Goal: Task Accomplishment & Management: Complete application form

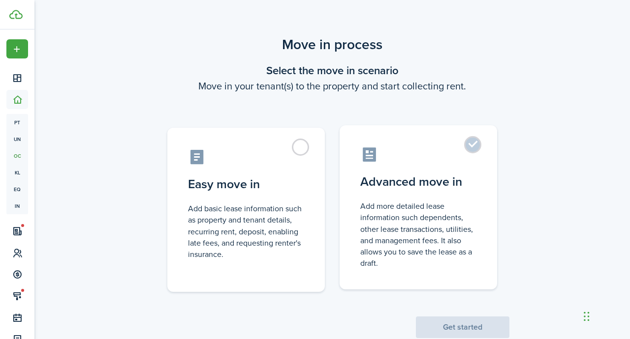
click at [477, 144] on label "Advanced move in Add more detailed lease information such dependents, other lea…" at bounding box center [417, 207] width 157 height 164
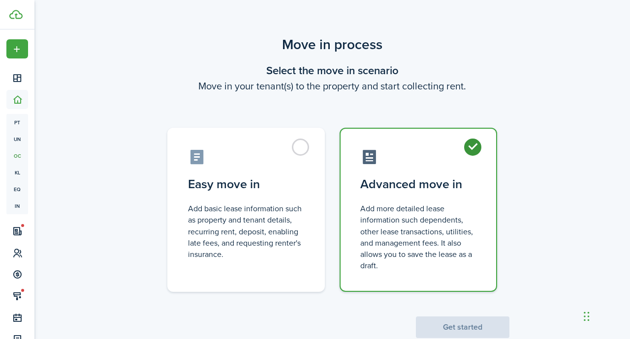
radio input "true"
click at [462, 321] on button "Get started" at bounding box center [462, 328] width 93 height 22
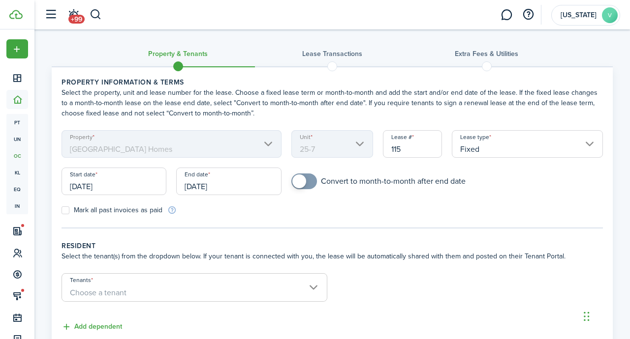
click at [67, 212] on label "Mark all past invoices as paid" at bounding box center [111, 211] width 101 height 8
click at [61, 211] on input "Mark all past invoices as paid" at bounding box center [61, 211] width 0 height 0
checkbox input "true"
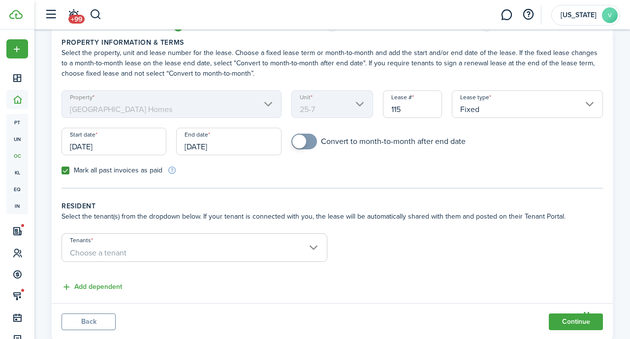
scroll to position [67, 0]
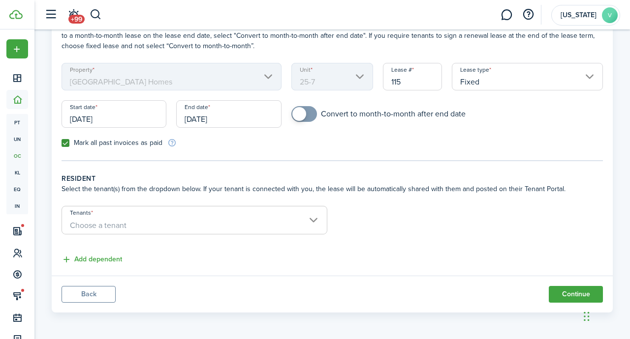
click at [315, 221] on span "Choose a tenant" at bounding box center [194, 225] width 265 height 17
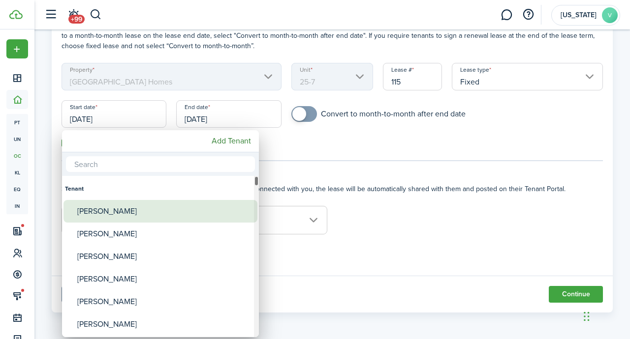
click at [102, 214] on div "[PERSON_NAME]" at bounding box center [164, 211] width 174 height 23
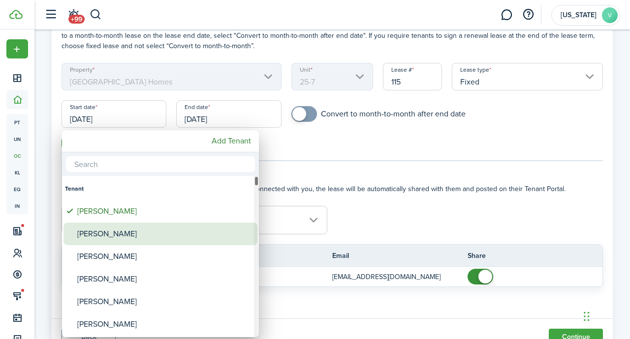
click at [102, 231] on div "[PERSON_NAME]" at bounding box center [164, 234] width 174 height 23
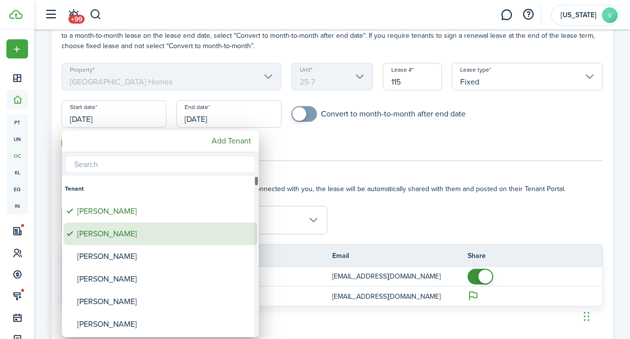
type input "[PERSON_NAME], [PERSON_NAME]"
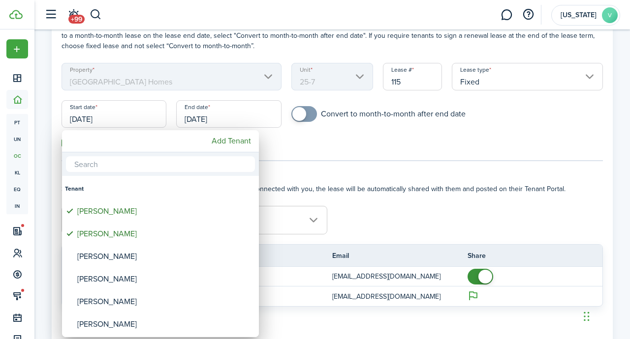
click at [355, 216] on div at bounding box center [314, 169] width 787 height 497
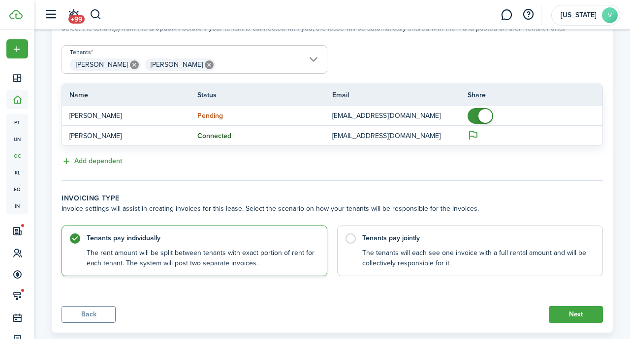
scroll to position [248, 0]
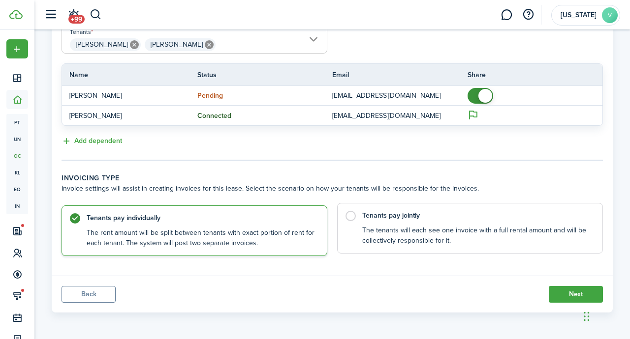
click at [350, 214] on label "Tenants pay jointly The tenants will each see one invoice with a full rental am…" at bounding box center [470, 228] width 266 height 51
radio input "false"
radio input "true"
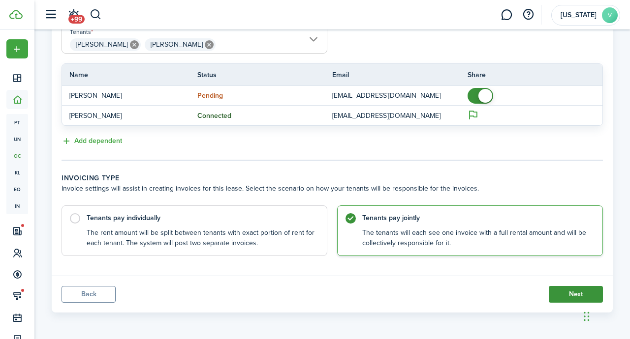
click at [577, 292] on button "Next" at bounding box center [575, 294] width 54 height 17
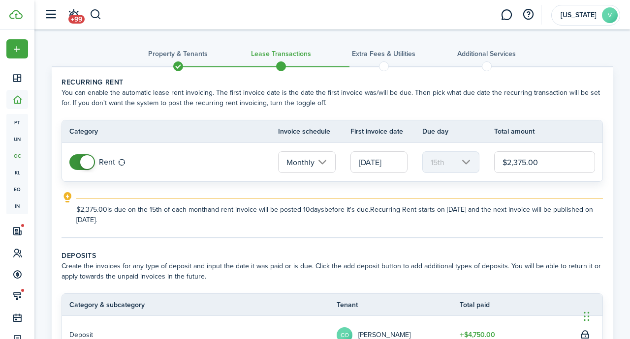
click at [398, 158] on input "[DATE]" at bounding box center [378, 162] width 57 height 22
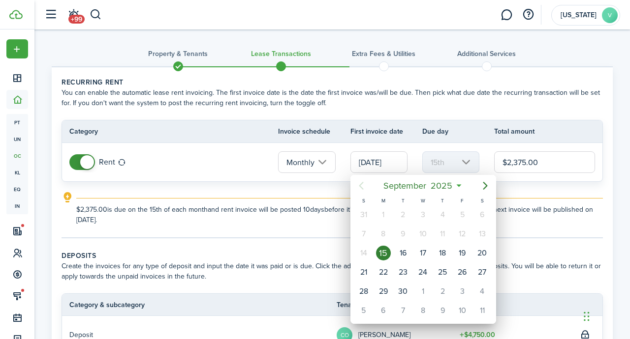
click at [398, 162] on div at bounding box center [314, 169] width 787 height 497
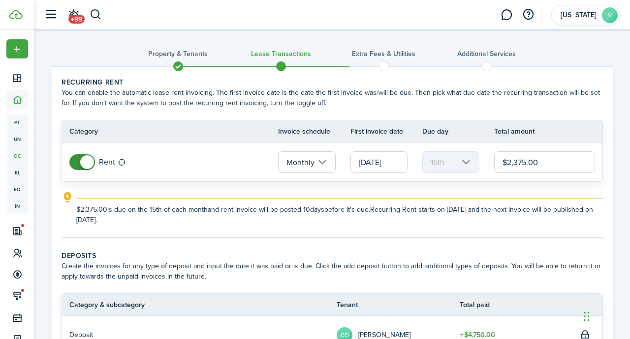
click at [398, 162] on input "[DATE]" at bounding box center [378, 162] width 57 height 22
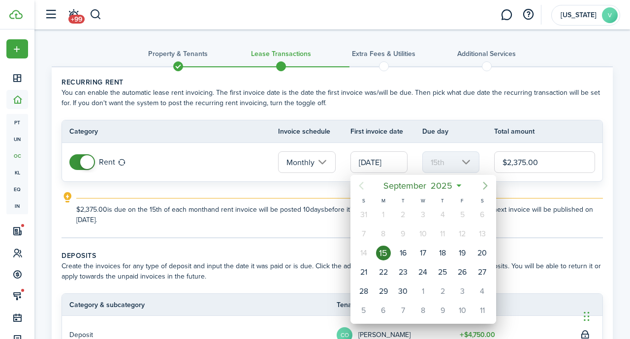
click at [487, 185] on icon "Next page" at bounding box center [485, 186] width 12 height 12
click at [423, 215] on div "1" at bounding box center [422, 215] width 15 height 15
type input "[DATE]"
type input "1st"
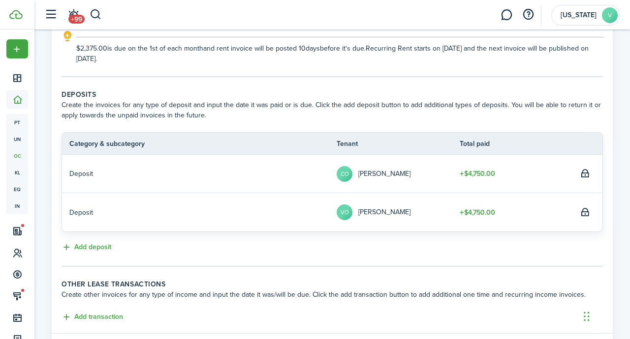
scroll to position [218, 0]
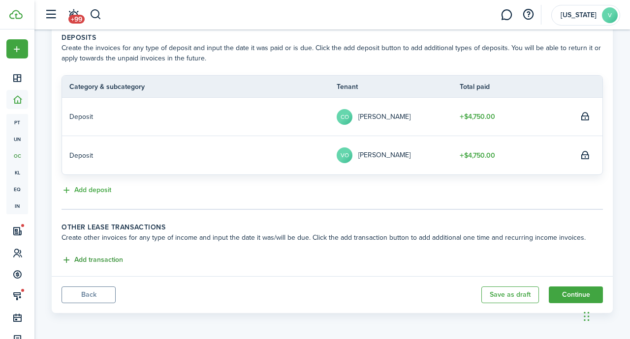
click at [109, 261] on button "Add transaction" at bounding box center [91, 260] width 61 height 11
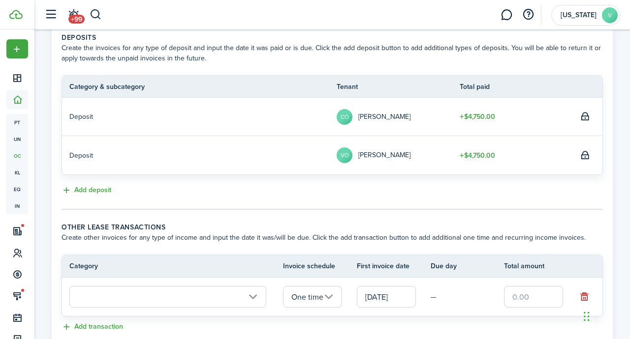
click at [253, 296] on input "text" at bounding box center [167, 297] width 197 height 22
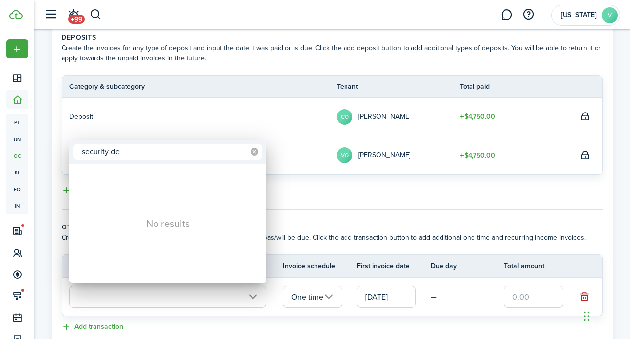
type input "security de"
click at [254, 152] on icon at bounding box center [254, 152] width 8 height 8
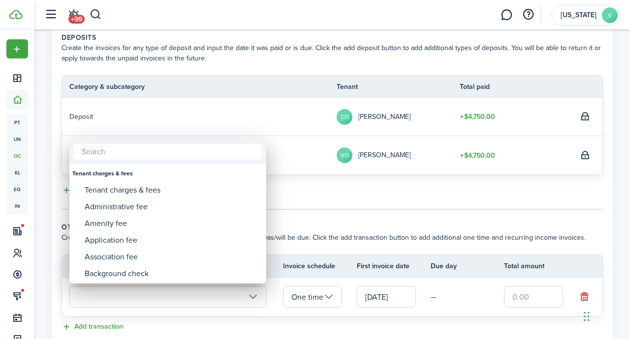
click at [290, 192] on div at bounding box center [314, 169] width 787 height 497
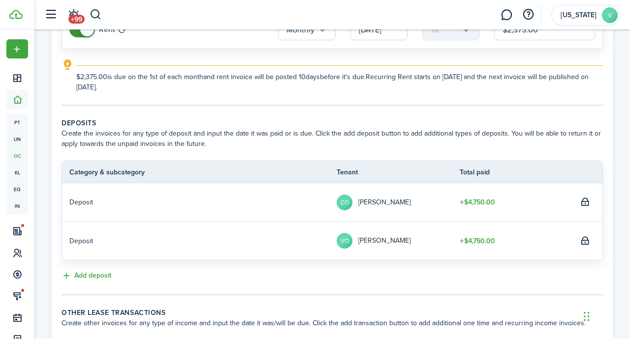
scroll to position [136, 0]
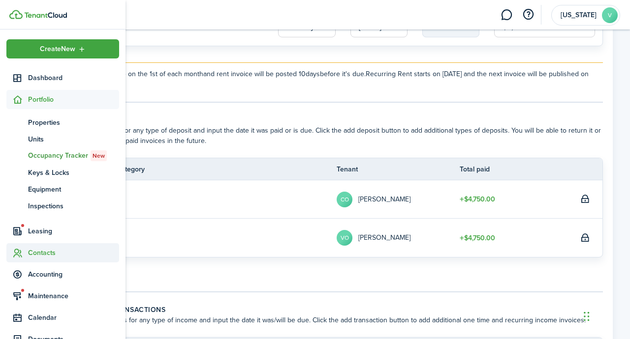
click at [40, 253] on span "Contacts" at bounding box center [73, 253] width 91 height 10
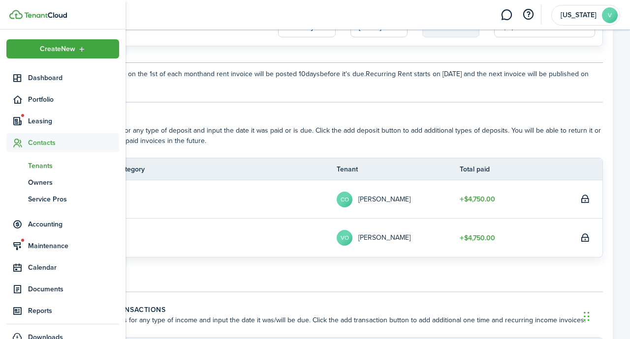
click at [43, 167] on span "Tenants" at bounding box center [73, 166] width 91 height 10
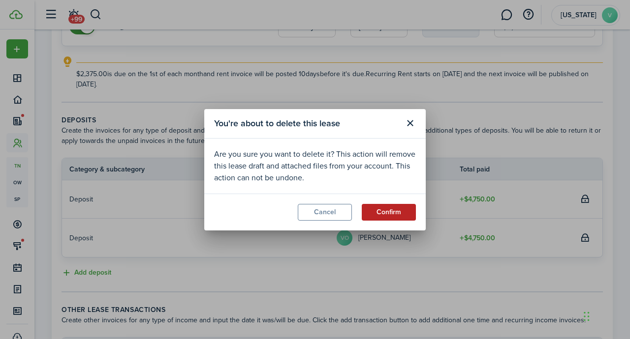
click at [397, 209] on button "Confirm" at bounding box center [389, 212] width 54 height 17
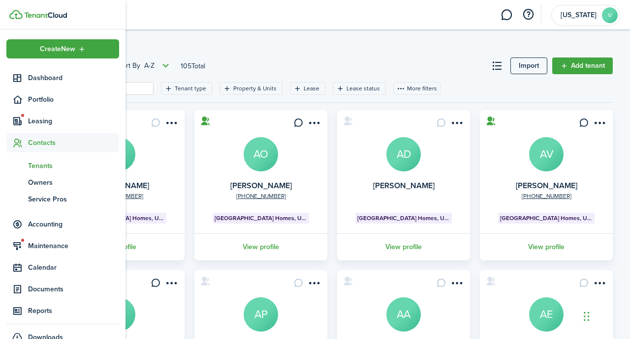
click at [47, 166] on span "Tenants" at bounding box center [73, 166] width 91 height 10
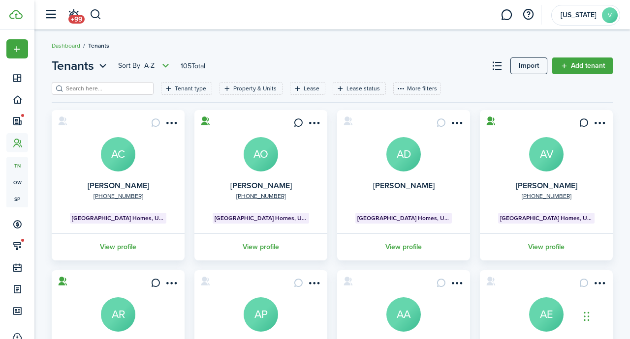
click at [123, 93] on input "search" at bounding box center [106, 88] width 87 height 9
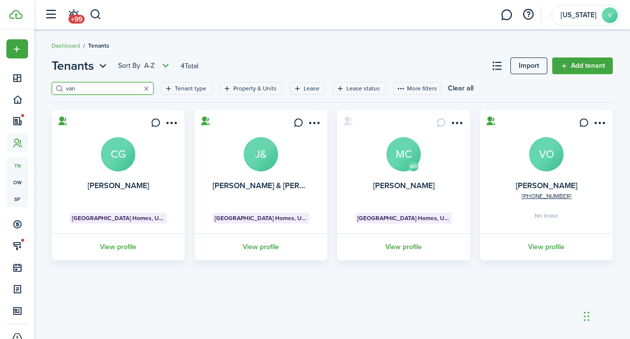
type input "van"
click at [551, 162] on avatar-text "VO" at bounding box center [546, 154] width 34 height 34
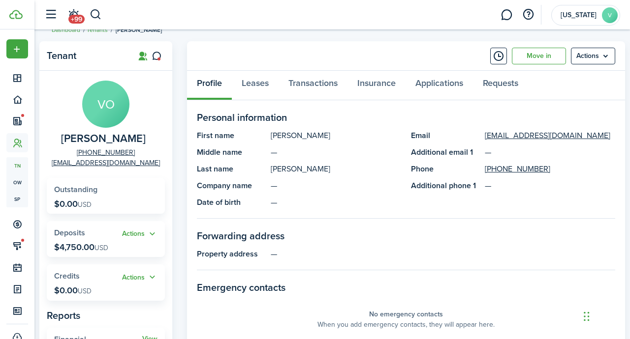
scroll to position [18, 0]
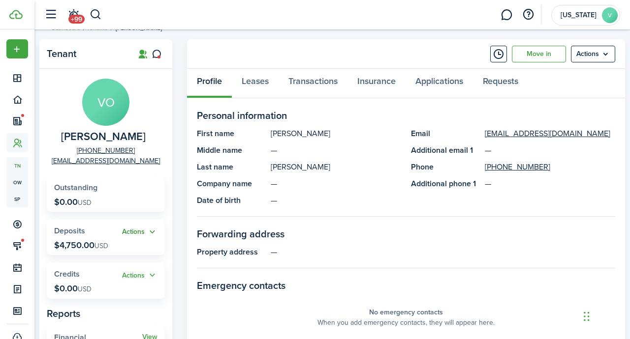
click at [139, 235] on button "Actions" at bounding box center [139, 232] width 35 height 11
click at [152, 236] on button "Actions" at bounding box center [139, 232] width 35 height 11
click at [152, 237] on button "Actions" at bounding box center [139, 232] width 35 height 11
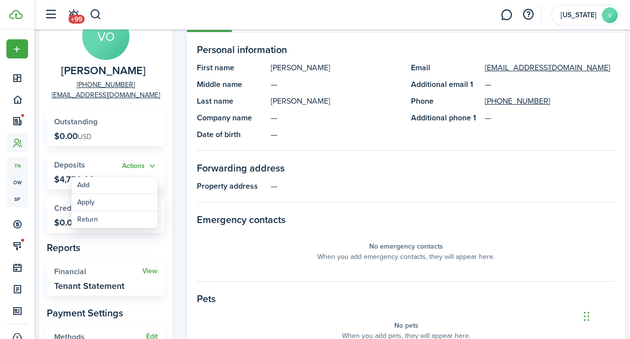
scroll to position [86, 0]
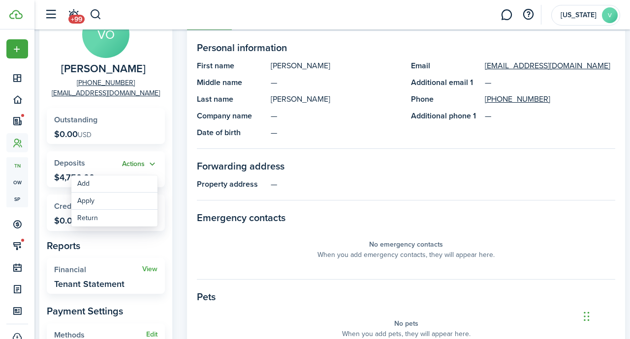
click at [143, 168] on button "Actions" at bounding box center [139, 164] width 35 height 11
click at [153, 165] on button "Actions" at bounding box center [139, 164] width 35 height 11
click at [87, 201] on link "Apply" at bounding box center [114, 201] width 86 height 17
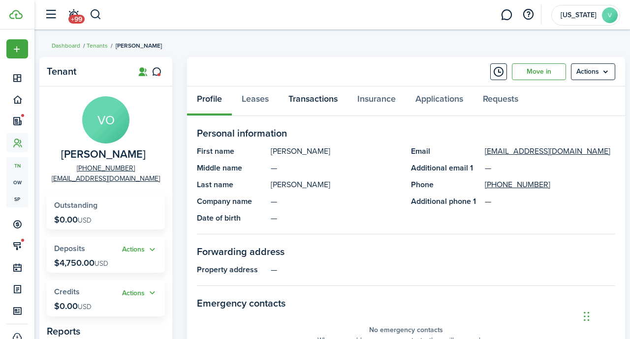
click at [303, 100] on link "Transactions" at bounding box center [312, 102] width 69 height 30
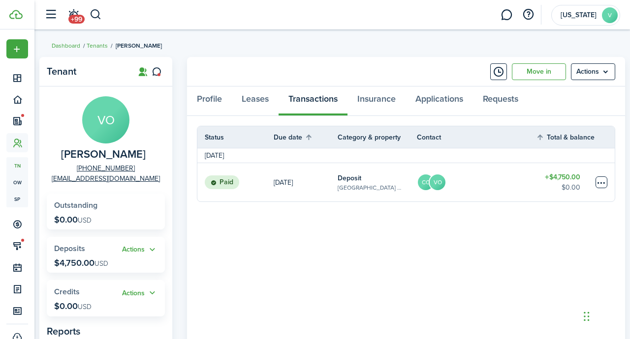
click at [602, 181] on table-menu-btn-icon at bounding box center [601, 183] width 12 height 12
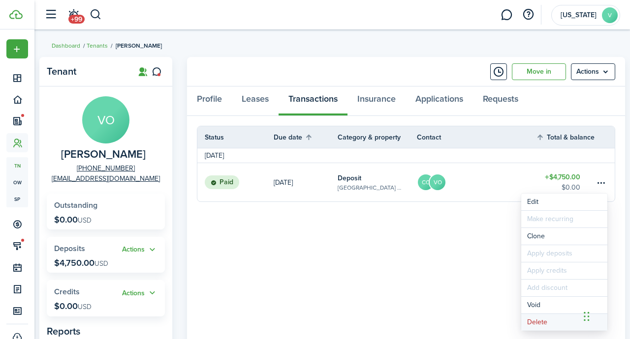
click at [537, 322] on button "Delete" at bounding box center [564, 322] width 86 height 17
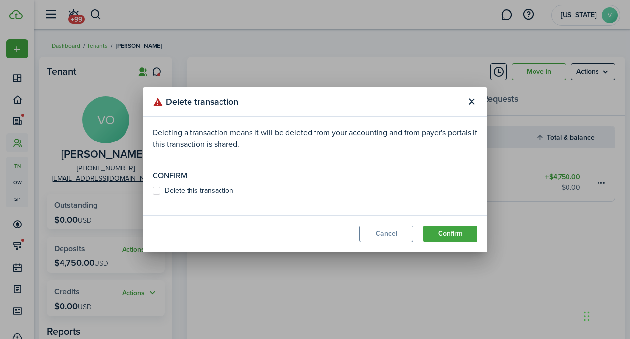
click at [159, 191] on label "Delete this transaction" at bounding box center [192, 191] width 81 height 8
click at [152, 191] on input "Delete this transaction" at bounding box center [152, 190] width 0 height 0
checkbox input "true"
click at [452, 230] on button "Confirm" at bounding box center [450, 234] width 54 height 17
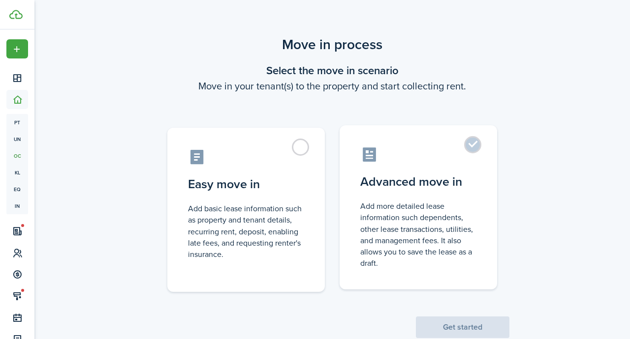
click at [470, 144] on label "Advanced move in Add more detailed lease information such dependents, other lea…" at bounding box center [417, 207] width 157 height 164
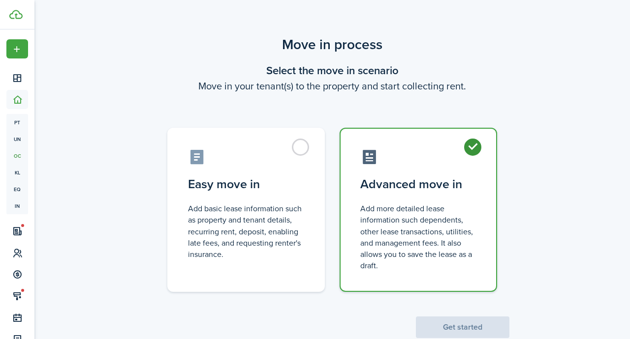
radio input "true"
click at [458, 330] on button "Get started" at bounding box center [462, 328] width 93 height 22
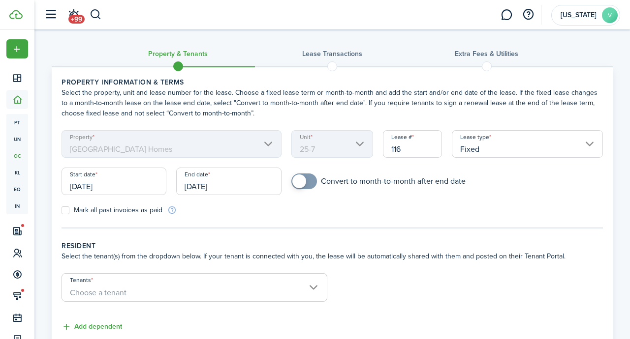
click at [402, 150] on input "116" at bounding box center [412, 144] width 59 height 28
type input "1"
type input "25-7"
click at [66, 211] on label "Mark all past invoices as paid" at bounding box center [111, 211] width 101 height 8
click at [61, 211] on input "Mark all past invoices as paid" at bounding box center [61, 211] width 0 height 0
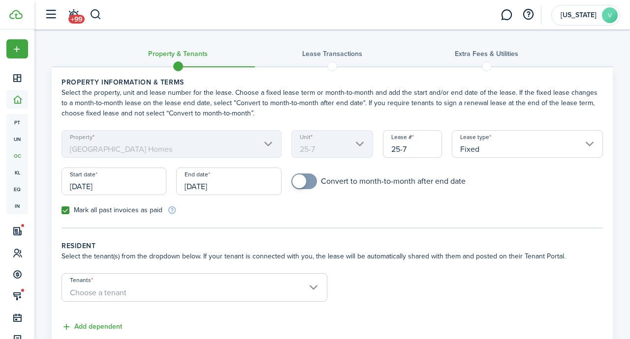
checkbox input "true"
click at [298, 181] on span at bounding box center [299, 182] width 14 height 14
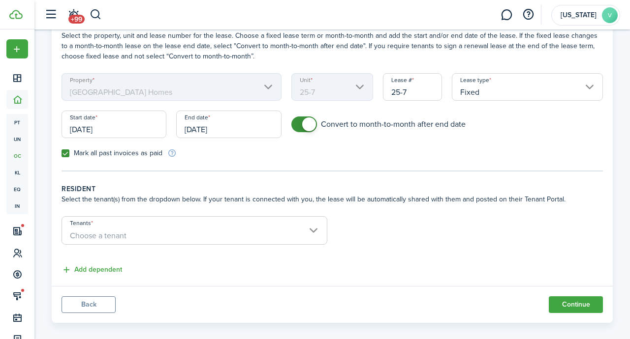
scroll to position [67, 0]
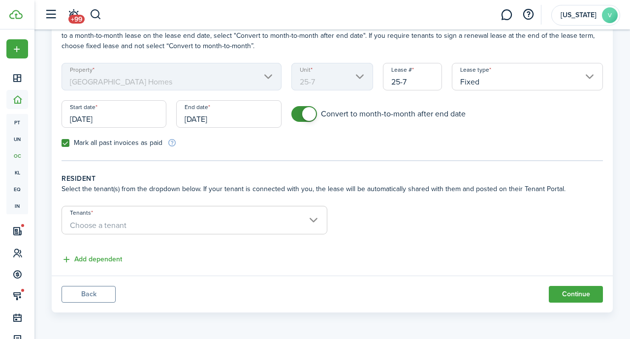
click at [315, 220] on span "Choose a tenant" at bounding box center [194, 225] width 265 height 17
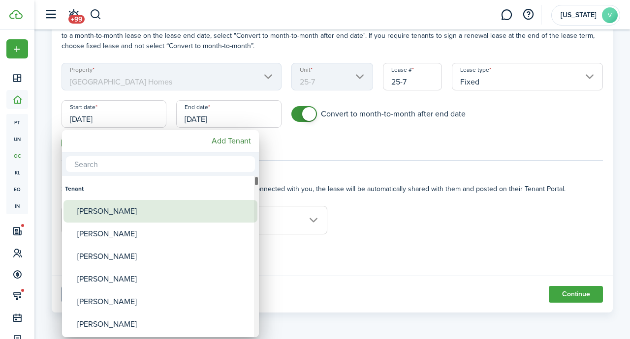
click at [125, 211] on div "[PERSON_NAME]" at bounding box center [164, 211] width 174 height 23
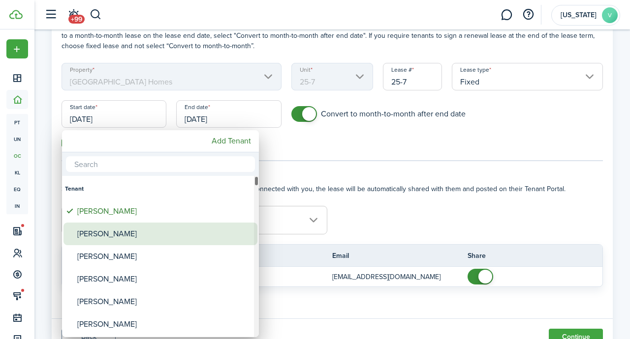
click at [122, 231] on div "[PERSON_NAME]" at bounding box center [164, 234] width 174 height 23
type input "[PERSON_NAME], [PERSON_NAME]"
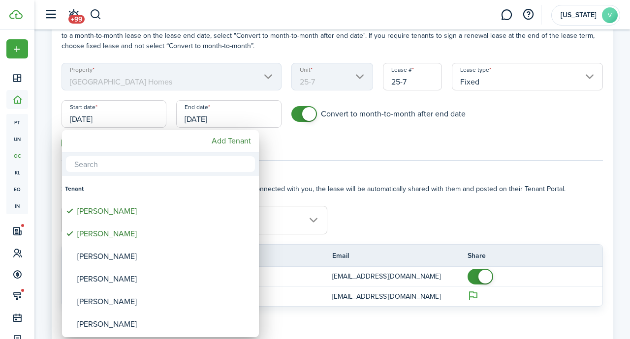
click at [354, 211] on div at bounding box center [314, 169] width 787 height 497
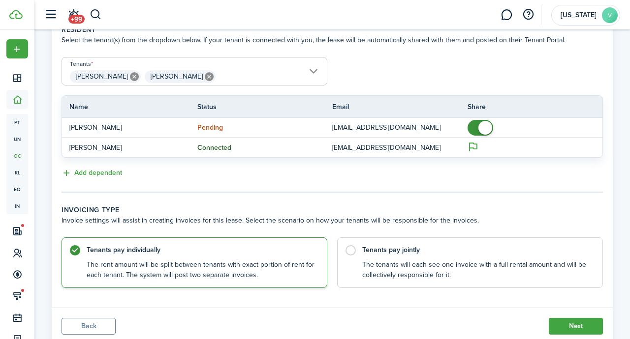
scroll to position [248, 0]
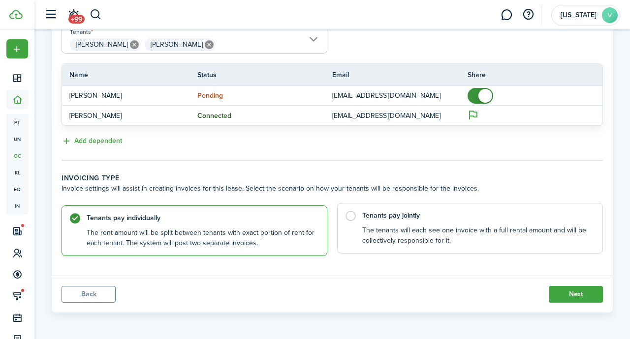
click at [351, 214] on label "Tenants pay jointly The tenants will each see one invoice with a full rental am…" at bounding box center [470, 228] width 266 height 51
radio input "false"
radio input "true"
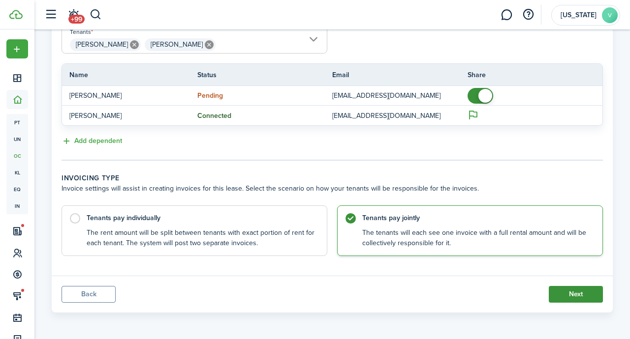
click at [572, 288] on button "Next" at bounding box center [575, 294] width 54 height 17
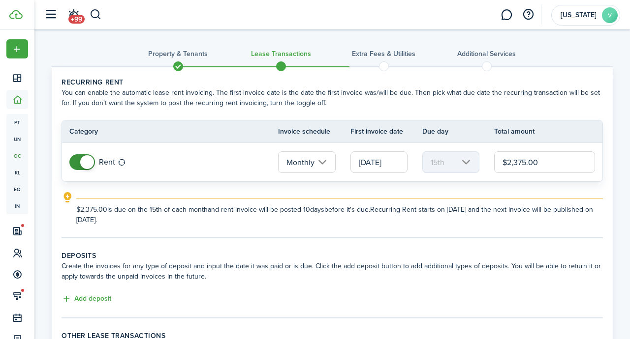
drag, startPoint x: 400, startPoint y: 166, endPoint x: 377, endPoint y: 161, distance: 23.2
click at [377, 161] on input "[DATE]" at bounding box center [378, 162] width 57 height 22
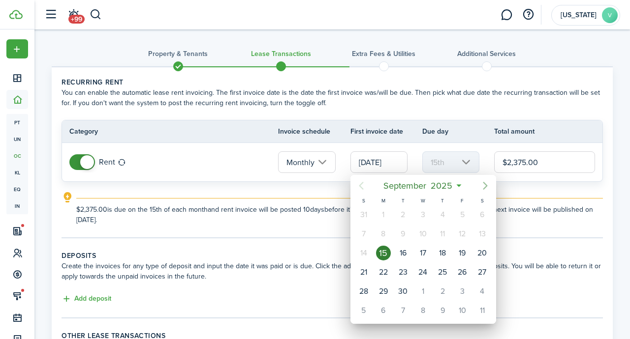
click at [484, 186] on icon "Next page" at bounding box center [485, 186] width 12 height 12
click at [423, 212] on div "1" at bounding box center [422, 215] width 15 height 15
type input "[DATE]"
type input "1st"
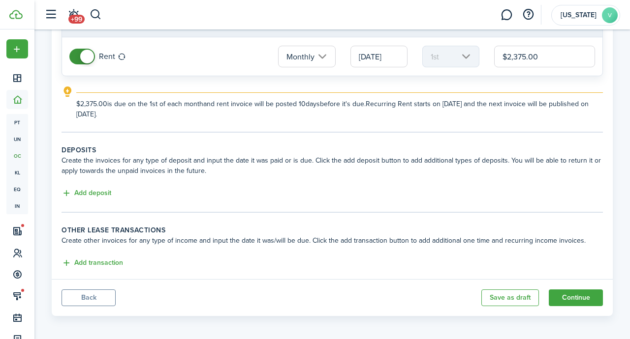
scroll to position [109, 0]
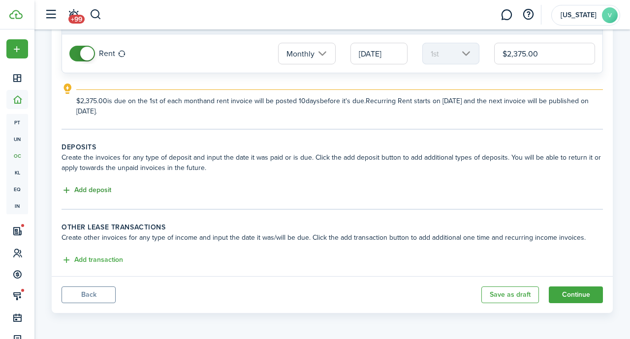
click at [86, 188] on button "Add deposit" at bounding box center [86, 190] width 50 height 11
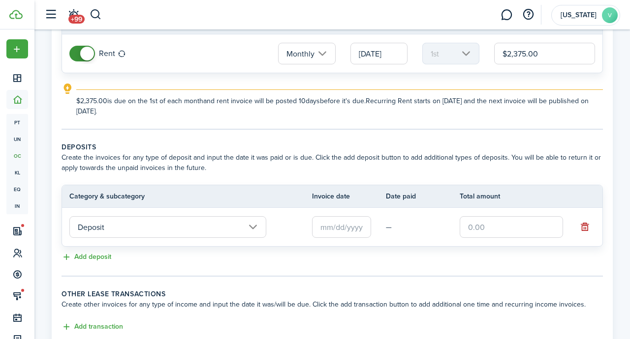
click at [254, 229] on input "Deposit" at bounding box center [167, 227] width 197 height 22
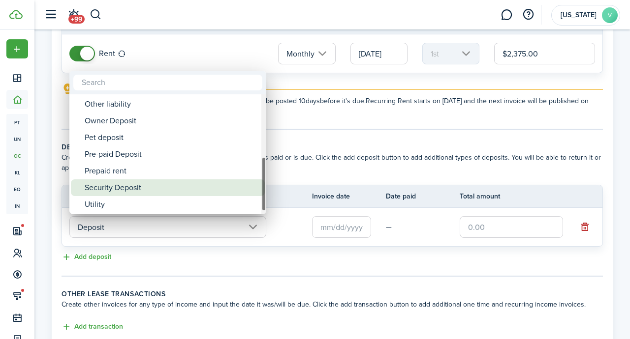
click at [143, 190] on div "Security Deposit" at bounding box center [172, 188] width 174 height 17
type input "Deposit / Security Deposit"
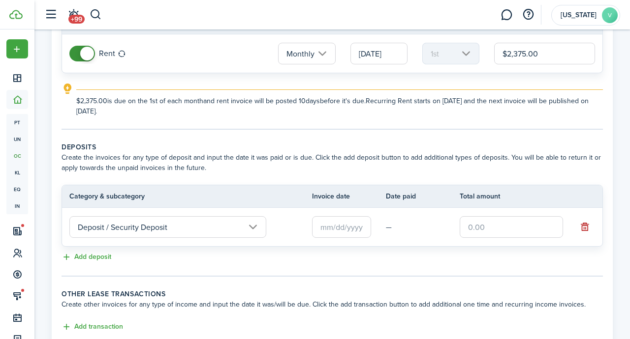
click at [350, 227] on input "text" at bounding box center [341, 227] width 59 height 22
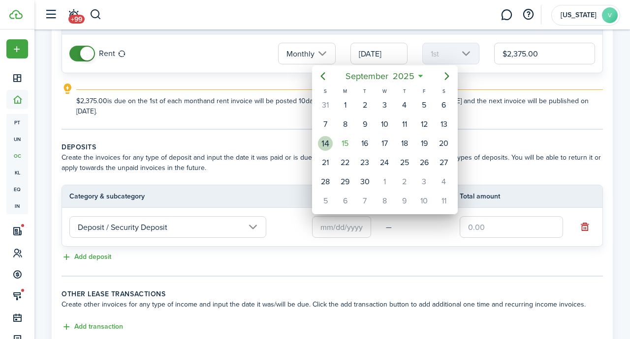
click at [327, 144] on div "14" at bounding box center [325, 143] width 15 height 15
type input "[DATE]"
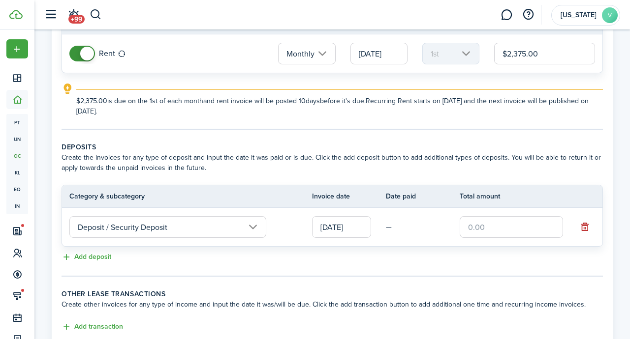
click at [488, 228] on input "text" at bounding box center [510, 227] width 103 height 22
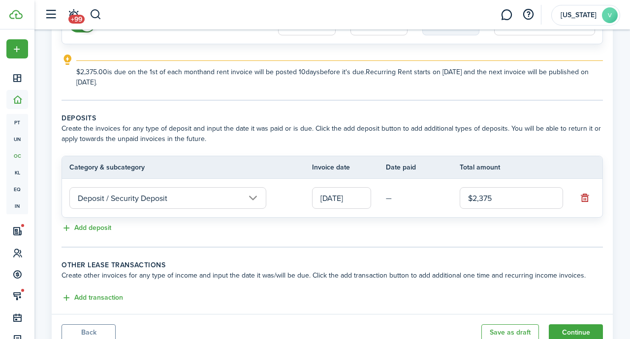
scroll to position [141, 0]
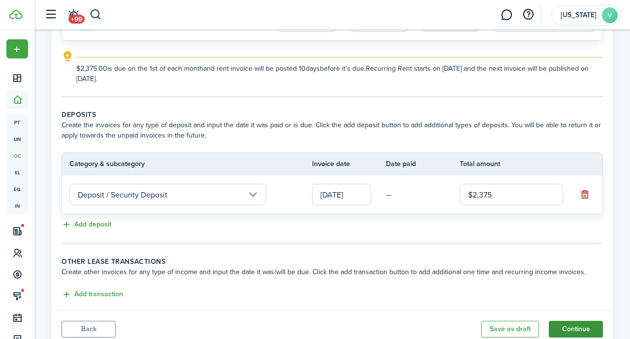
type input "$2,375.00"
click at [571, 330] on button "Continue" at bounding box center [575, 329] width 54 height 17
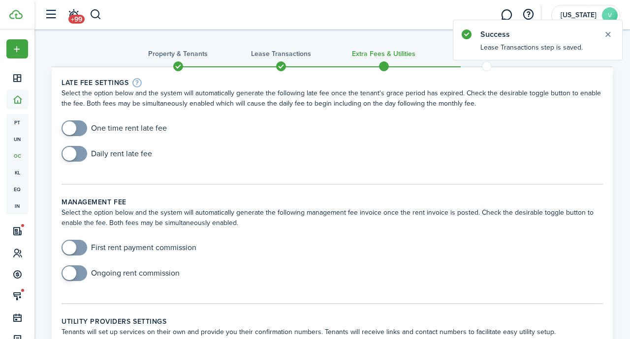
checkbox input "true"
click at [70, 129] on span at bounding box center [69, 128] width 14 height 14
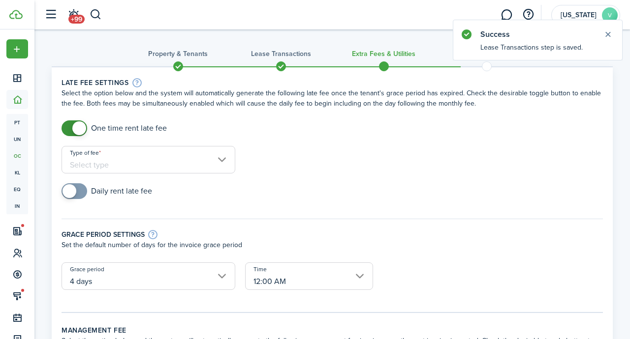
click at [120, 163] on input "Type of fee" at bounding box center [148, 160] width 174 height 28
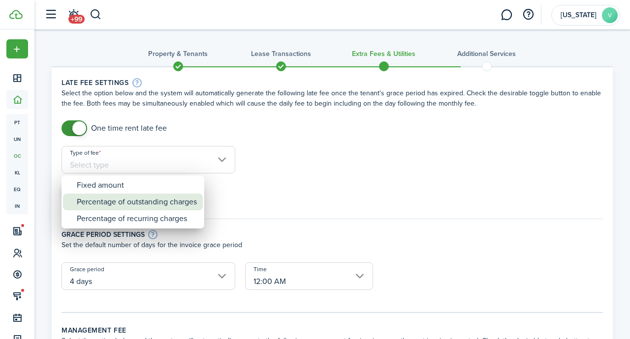
click at [126, 200] on div "Percentage of outstanding charges" at bounding box center [137, 202] width 120 height 17
type input "Percentage of outstanding charges"
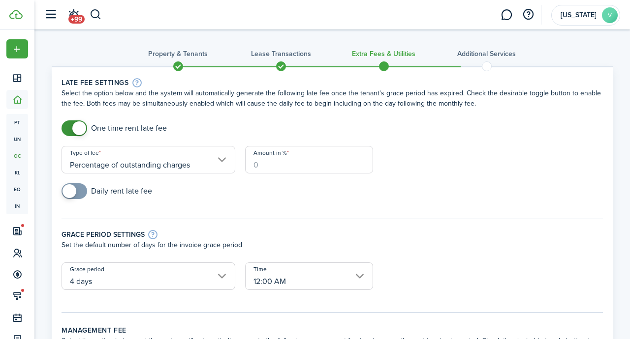
click at [260, 167] on input "Amount in %" at bounding box center [309, 160] width 128 height 28
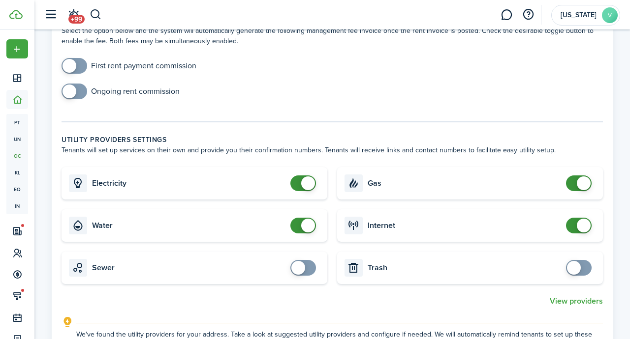
scroll to position [346, 0]
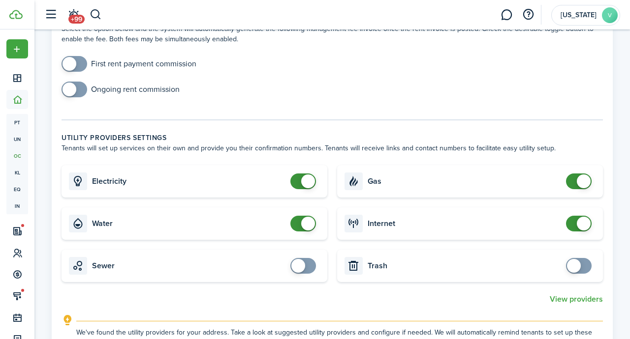
type input "6"
checkbox input "false"
click at [306, 221] on span at bounding box center [308, 224] width 14 height 14
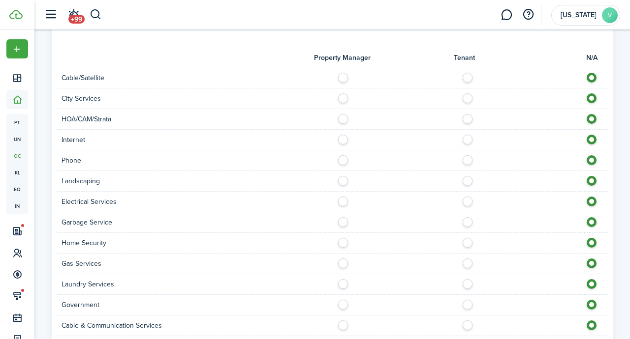
scroll to position [719, 0]
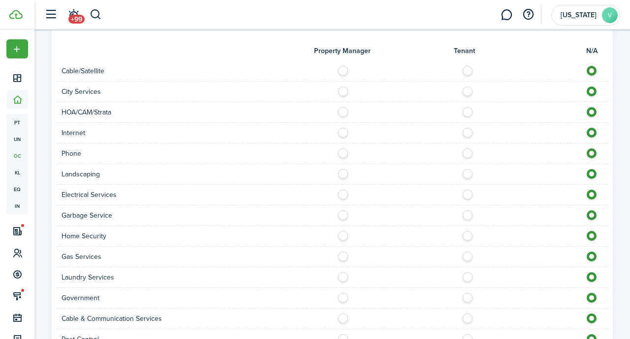
click at [469, 193] on label at bounding box center [469, 192] width 17 height 5
radio input "true"
click at [468, 254] on label at bounding box center [469, 254] width 17 height 5
radio input "true"
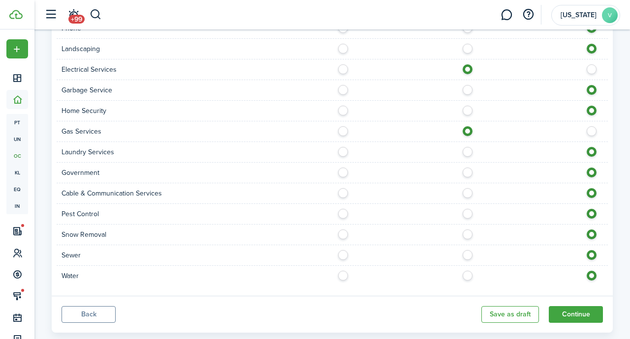
scroll to position [846, 0]
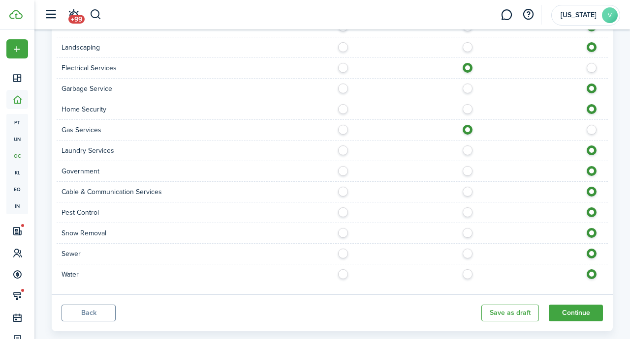
click at [467, 191] on label at bounding box center [469, 189] width 17 height 5
radio input "true"
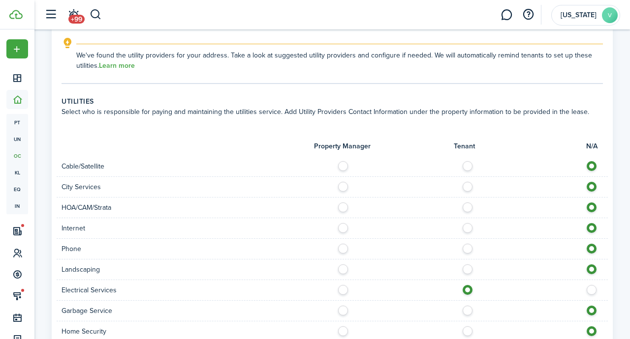
scroll to position [622, 0]
click at [468, 167] on label at bounding box center [469, 164] width 17 height 5
radio input "true"
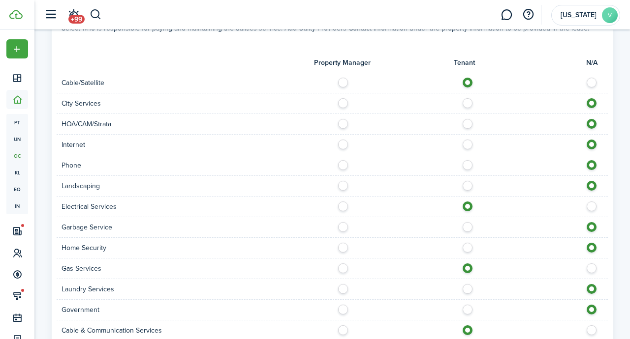
scroll to position [707, 0]
click at [466, 144] on label at bounding box center [469, 141] width 17 height 5
radio input "true"
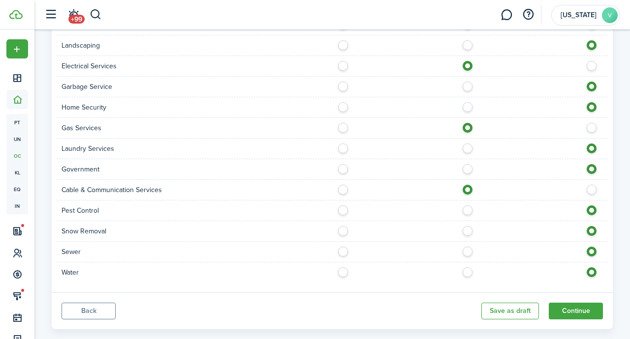
scroll to position [865, 0]
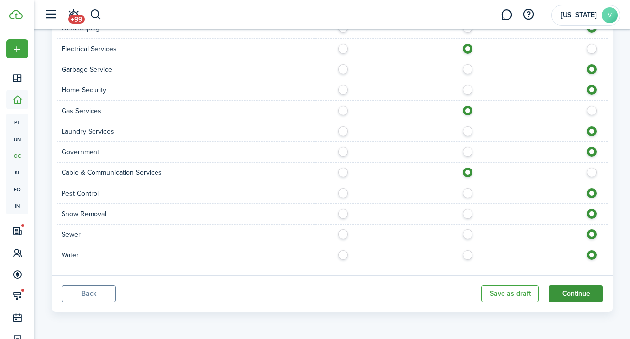
click at [570, 292] on button "Continue" at bounding box center [575, 294] width 54 height 17
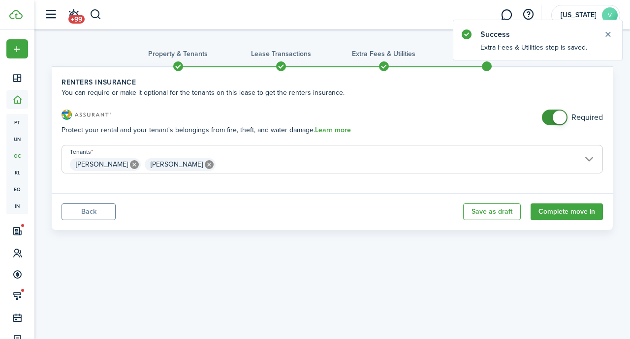
checkbox input "false"
click at [562, 118] on span at bounding box center [559, 118] width 14 height 14
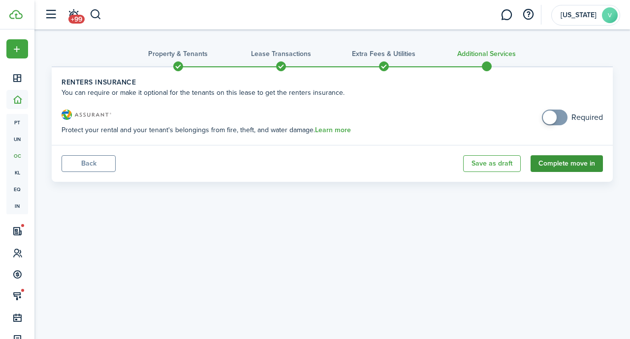
click at [569, 162] on button "Complete move in" at bounding box center [566, 163] width 72 height 17
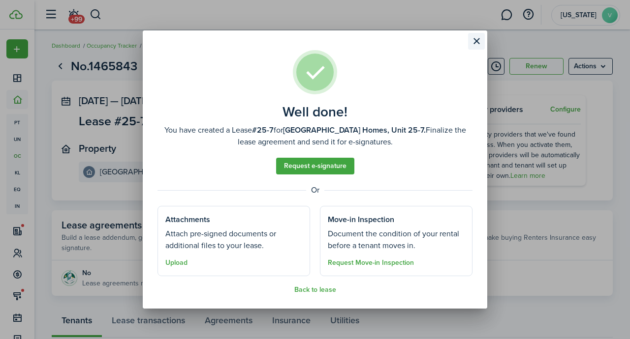
click at [478, 43] on button "Close modal" at bounding box center [476, 41] width 17 height 17
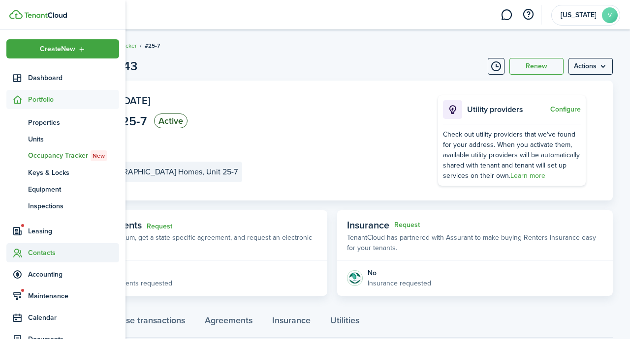
click at [43, 251] on span "Contacts" at bounding box center [73, 253] width 91 height 10
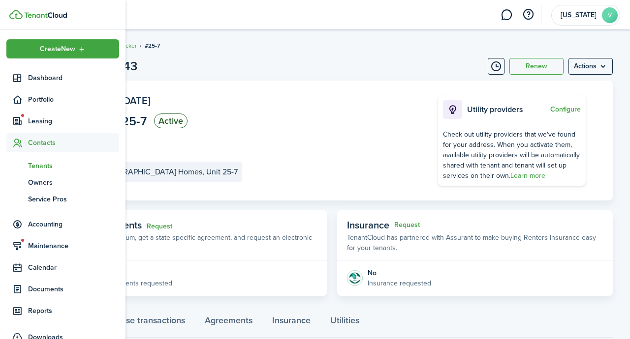
click at [43, 166] on span "Tenants" at bounding box center [73, 166] width 91 height 10
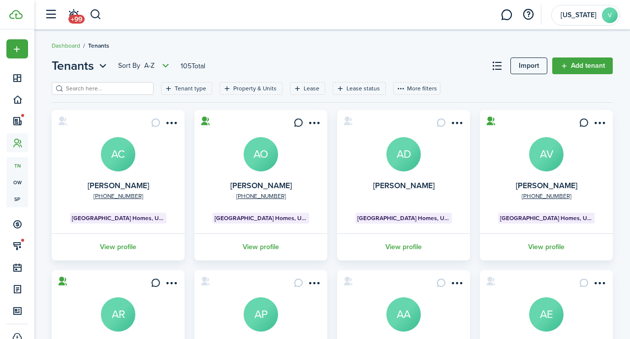
click at [105, 91] on input "search" at bounding box center [106, 88] width 87 height 9
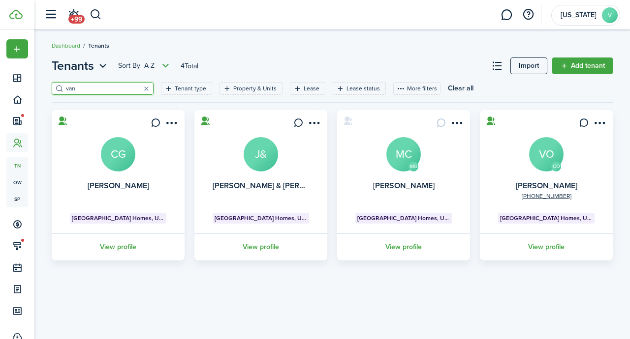
type input "van"
click at [540, 153] on avatar-text "VO" at bounding box center [546, 154] width 34 height 34
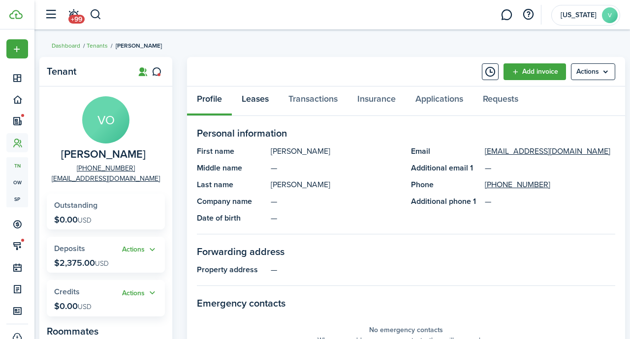
click at [261, 102] on link "Leases" at bounding box center [255, 102] width 47 height 30
